Goal: Task Accomplishment & Management: Complete application form

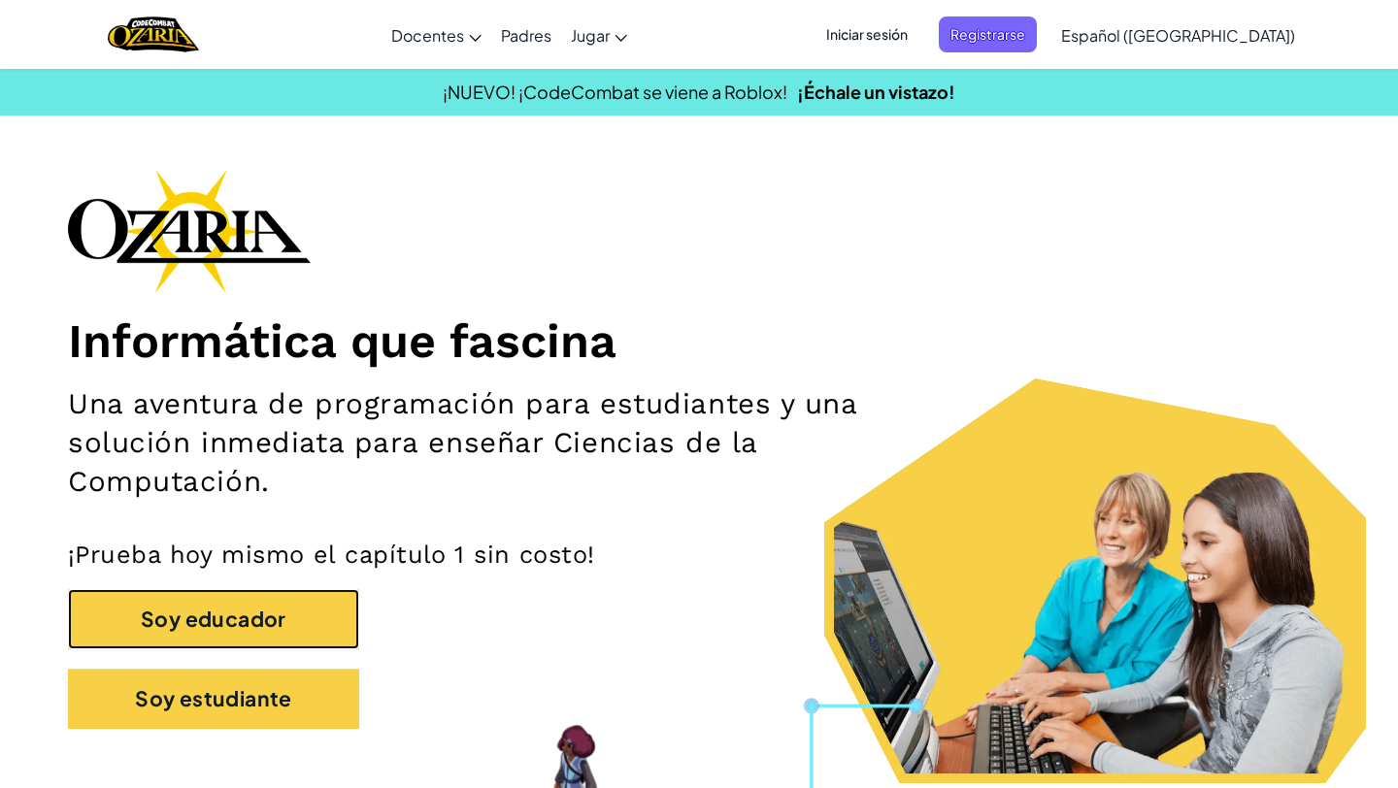
drag, startPoint x: 224, startPoint y: 614, endPoint x: 920, endPoint y: 41, distance: 901.8
click at [919, 41] on span "Iniciar sesión" at bounding box center [866, 34] width 105 height 36
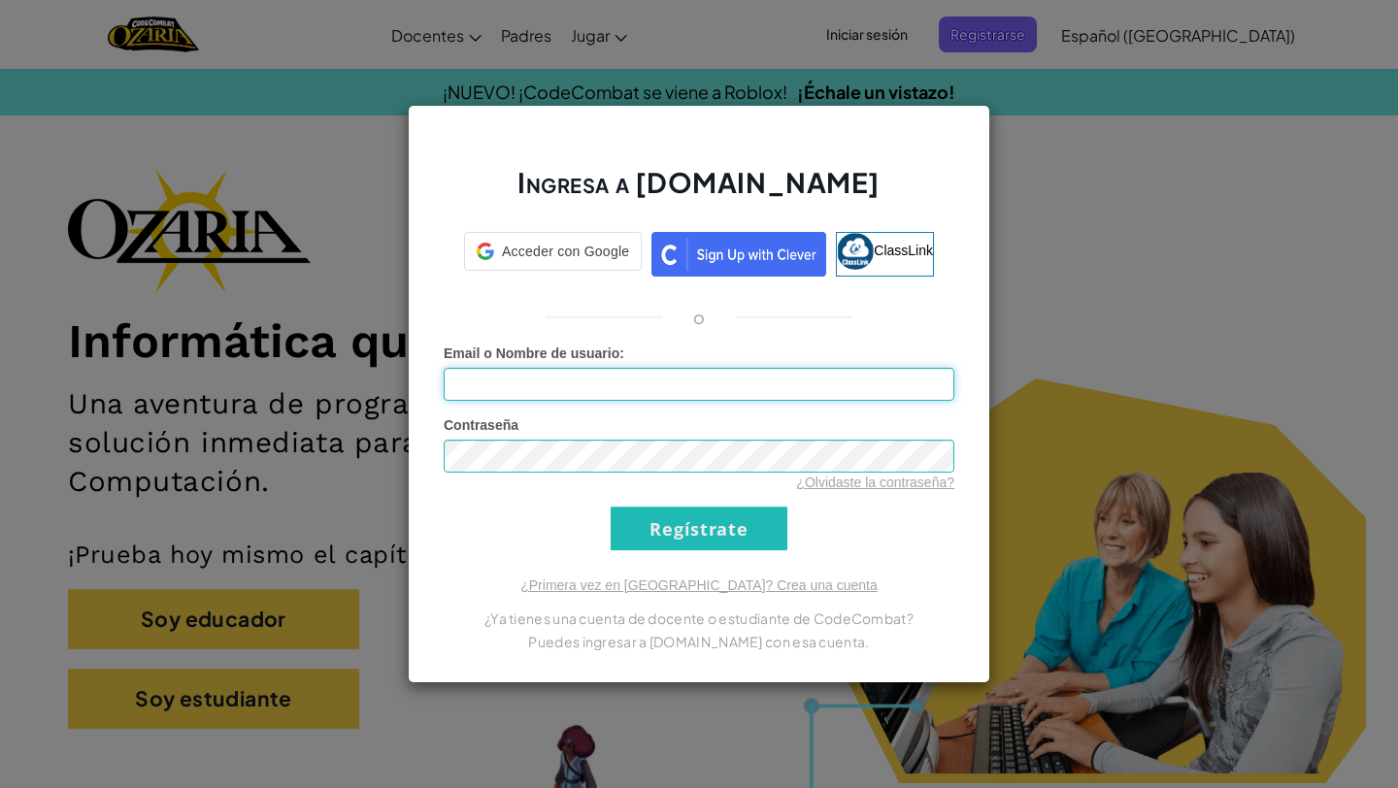
type input "EmilianoT438"
click at [681, 511] on input "Regístrate" at bounding box center [698, 529] width 177 height 44
click at [681, 534] on input "Regístrate" at bounding box center [698, 529] width 177 height 44
